Goal: Download file/media

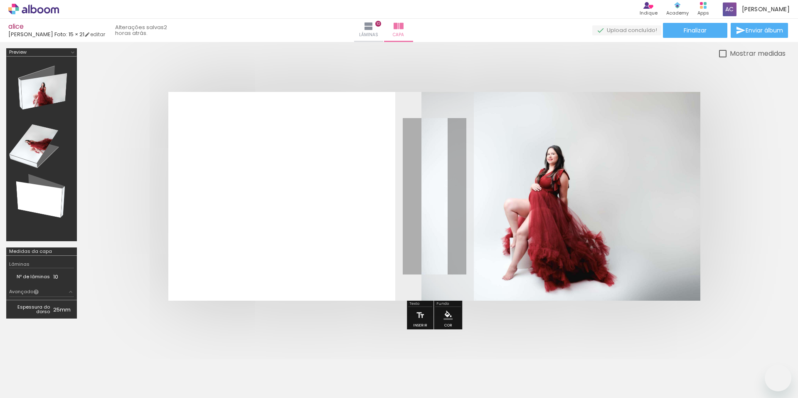
click at [699, 29] on span "Finalizar" at bounding box center [695, 30] width 23 height 6
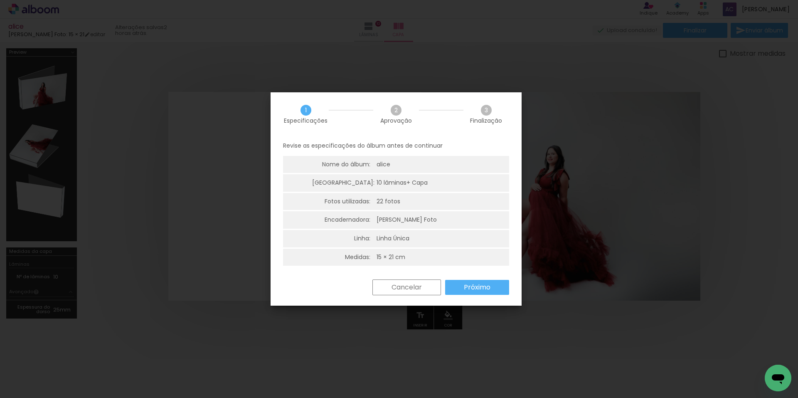
scroll to position [2950, 0]
click at [471, 281] on paper-button "Próximo" at bounding box center [477, 287] width 64 height 15
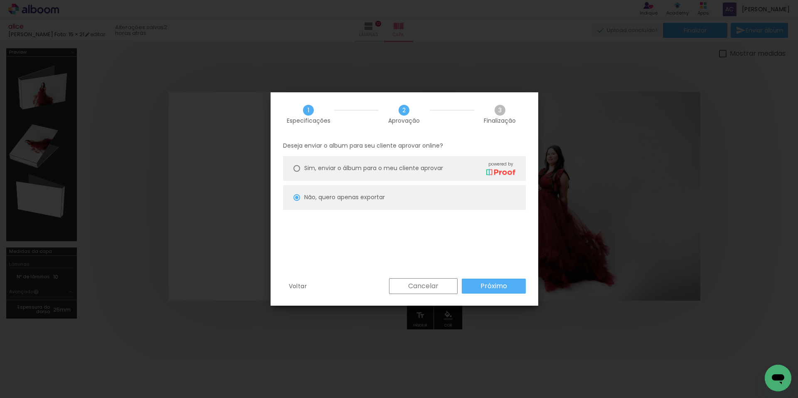
click at [0, 0] on slot "Próximo" at bounding box center [0, 0] width 0 height 0
type input "Baixa"
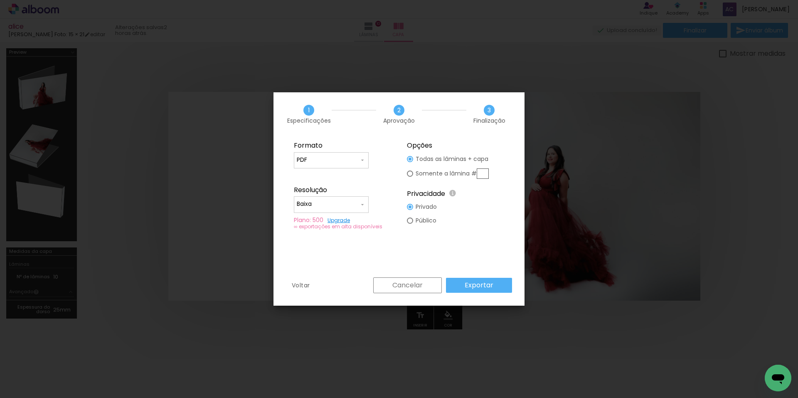
click at [356, 157] on input "PDF" at bounding box center [328, 160] width 62 height 8
click at [361, 162] on paper-item "JPG" at bounding box center [331, 158] width 75 height 17
type input "JPG"
click at [366, 203] on paper-input-container "Baixa" at bounding box center [331, 204] width 75 height 17
click at [353, 202] on paper-item "Alta, 300 DPI" at bounding box center [331, 202] width 75 height 17
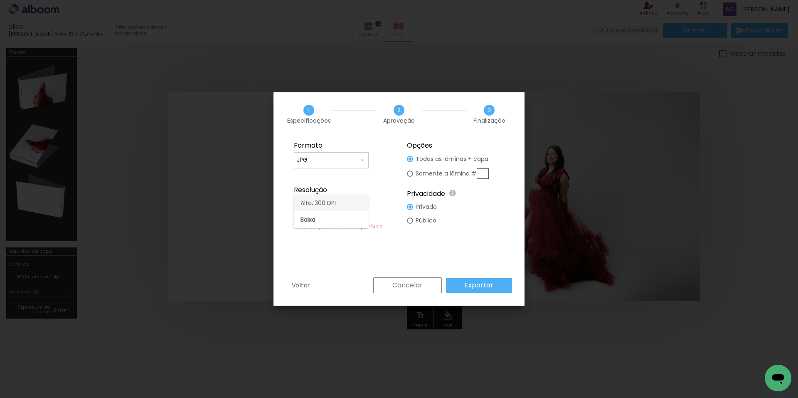
type input "Alta, 300 DPI"
click at [0, 0] on slot "Exportar" at bounding box center [0, 0] width 0 height 0
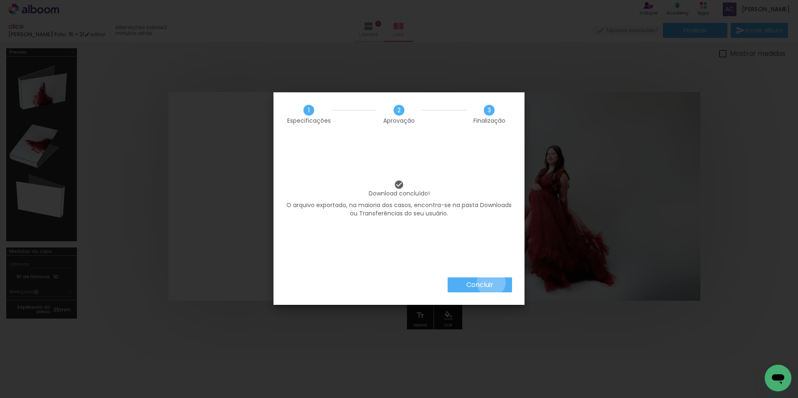
click at [0, 0] on slot "Concluir" at bounding box center [0, 0] width 0 height 0
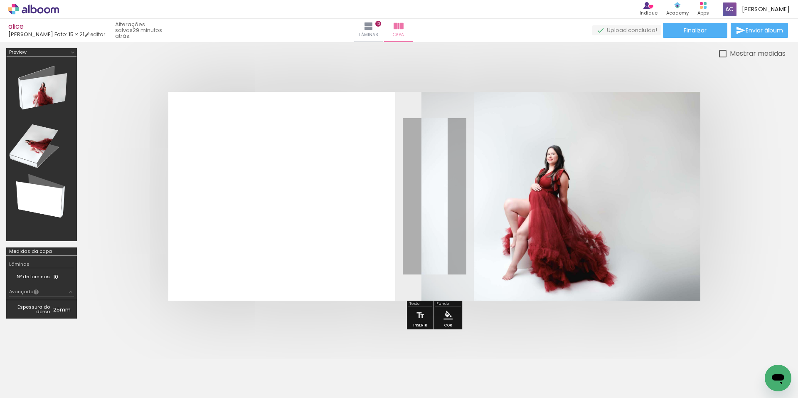
click at [719, 56] on div at bounding box center [722, 53] width 7 height 7
type paper-checkbox "on"
click at [378, 36] on span "Lâminas" at bounding box center [368, 34] width 19 height 7
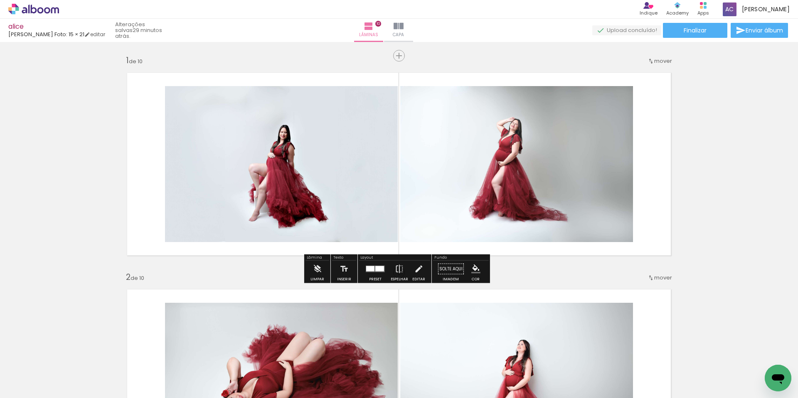
click at [344, 69] on quentale-layouter at bounding box center [399, 164] width 557 height 196
